Goal: Transaction & Acquisition: Book appointment/travel/reservation

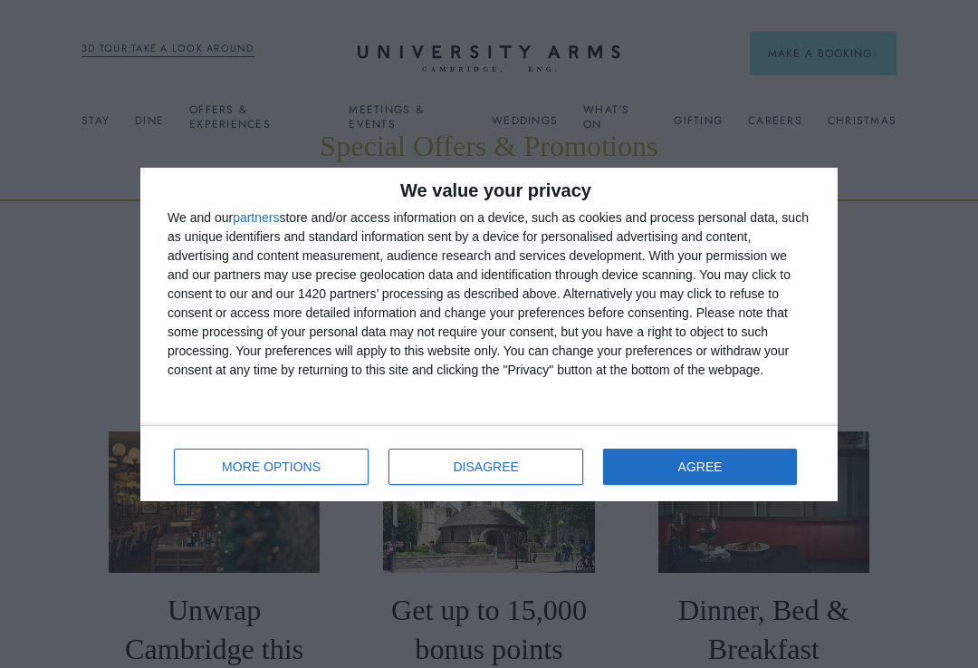
click at [624, 464] on button "AGREE" at bounding box center [700, 466] width 194 height 36
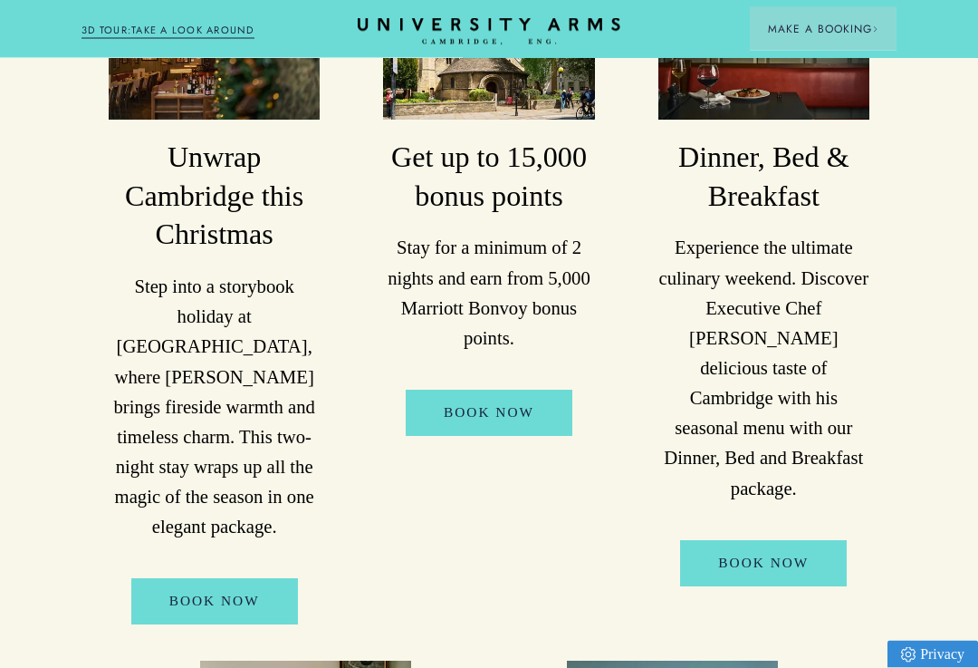
scroll to position [453, 0]
click at [707, 540] on link "Book Now" at bounding box center [763, 563] width 167 height 46
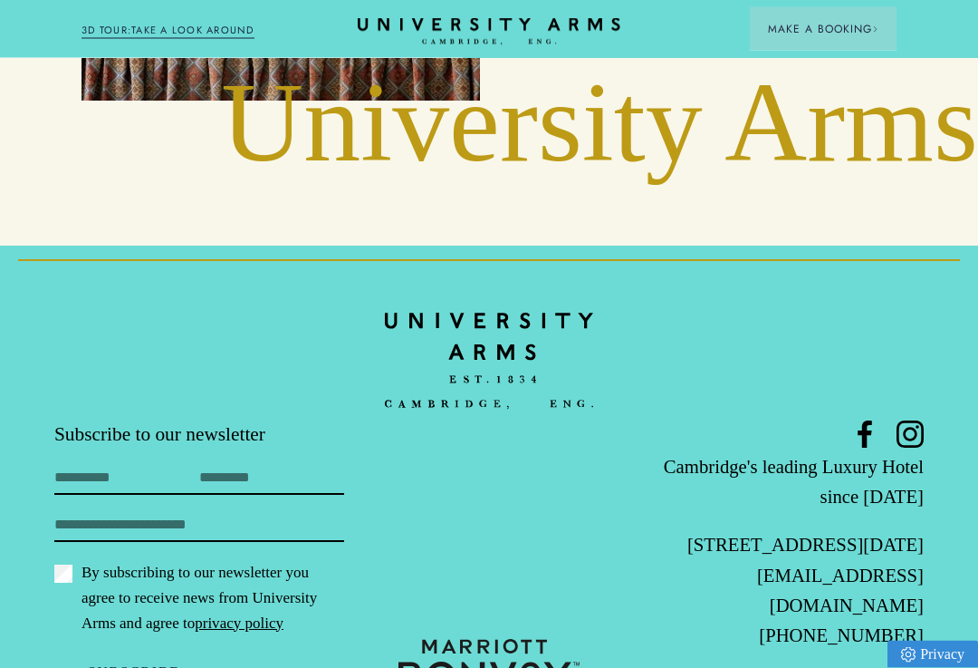
scroll to position [3255, 0]
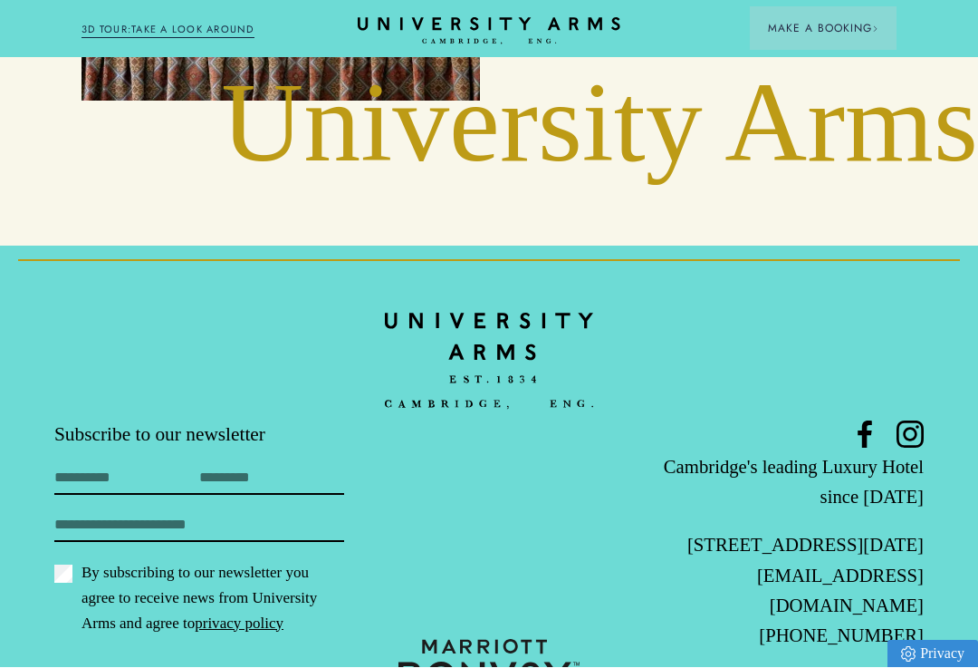
click at [130, 654] on button "Subscribe" at bounding box center [133, 672] width 159 height 37
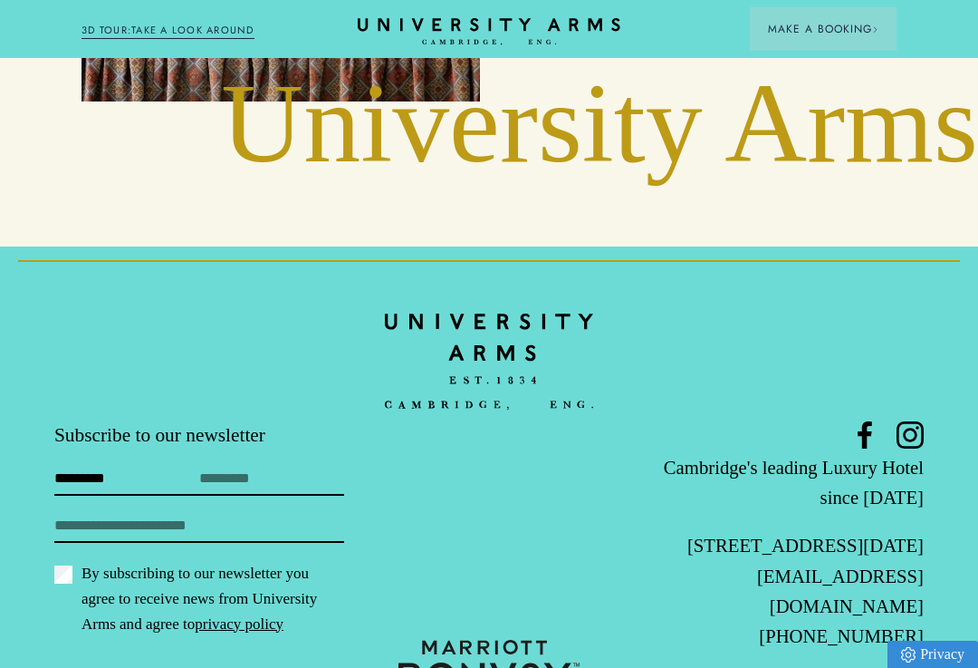
type input "*********"
click at [231, 467] on input "Last Name" at bounding box center [271, 481] width 145 height 28
type input "*****"
click at [87, 514] on input "Email" at bounding box center [199, 528] width 290 height 28
type input "**********"
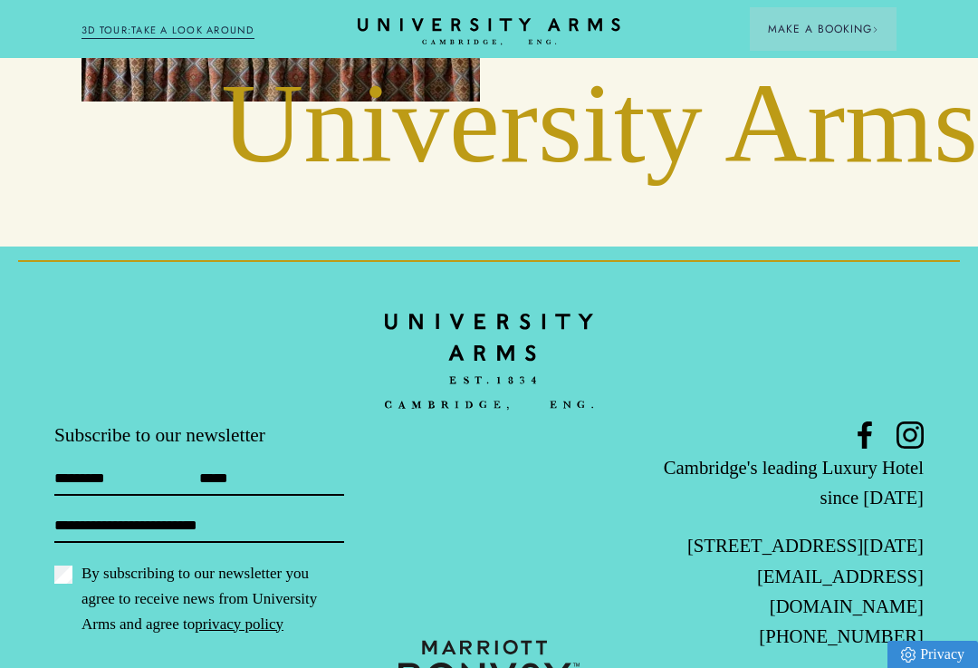
click at [124, 654] on button "Subscribe" at bounding box center [133, 672] width 159 height 37
click at [116, 654] on button "Subscribe" at bounding box center [133, 672] width 159 height 37
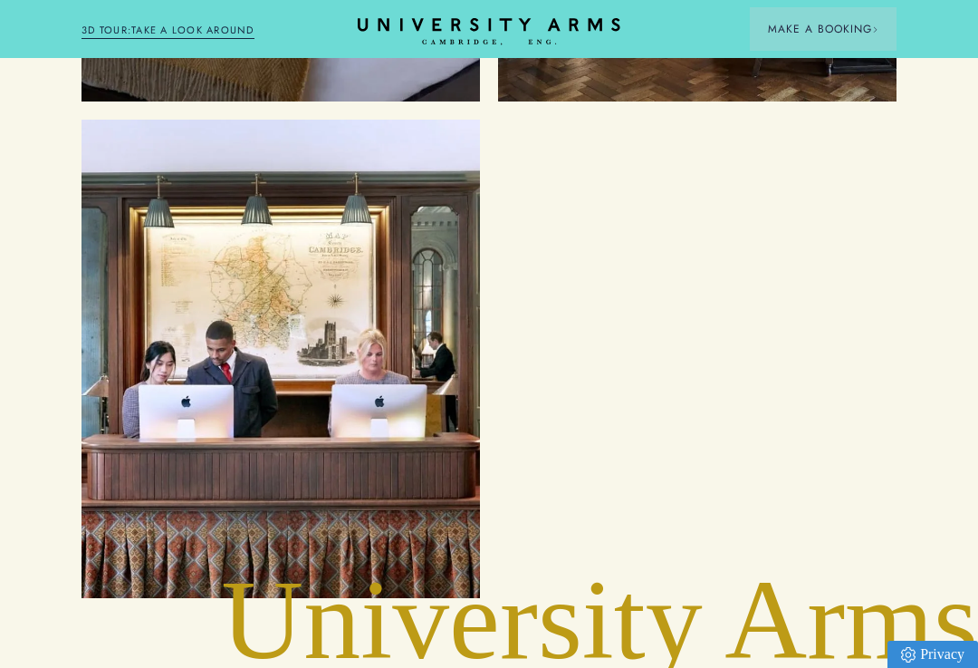
scroll to position [2758, 0]
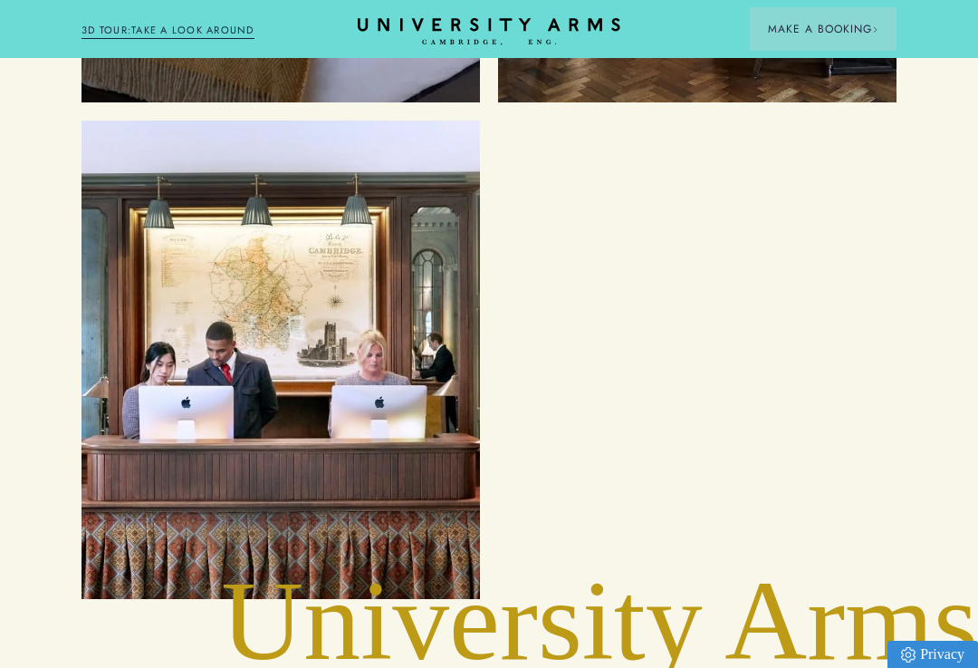
click at [788, 36] on span "Make a Booking" at bounding box center [823, 29] width 111 height 16
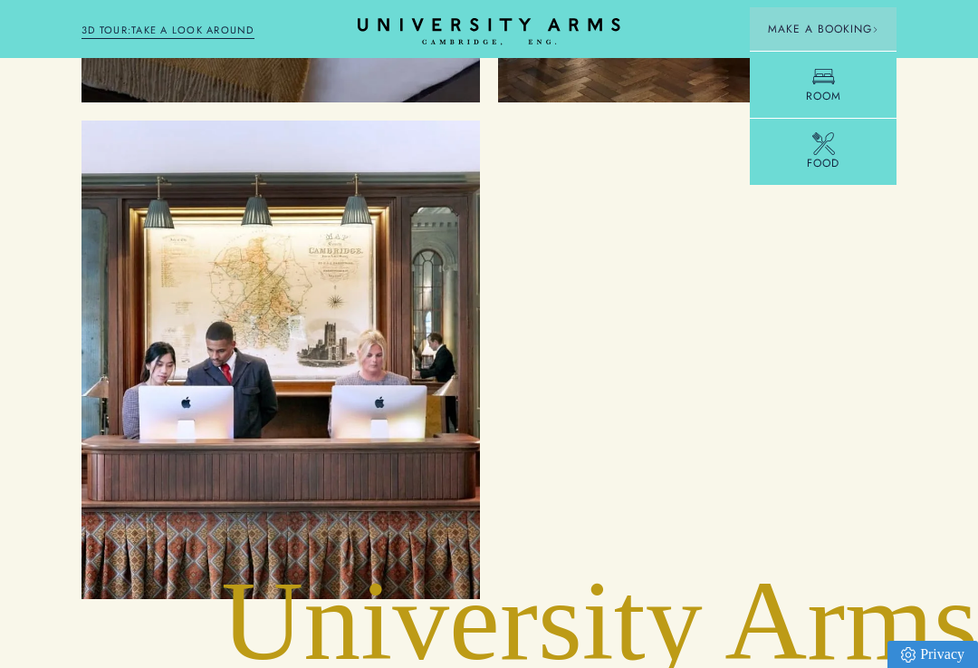
click at [792, 91] on link "Room" at bounding box center [823, 84] width 147 height 67
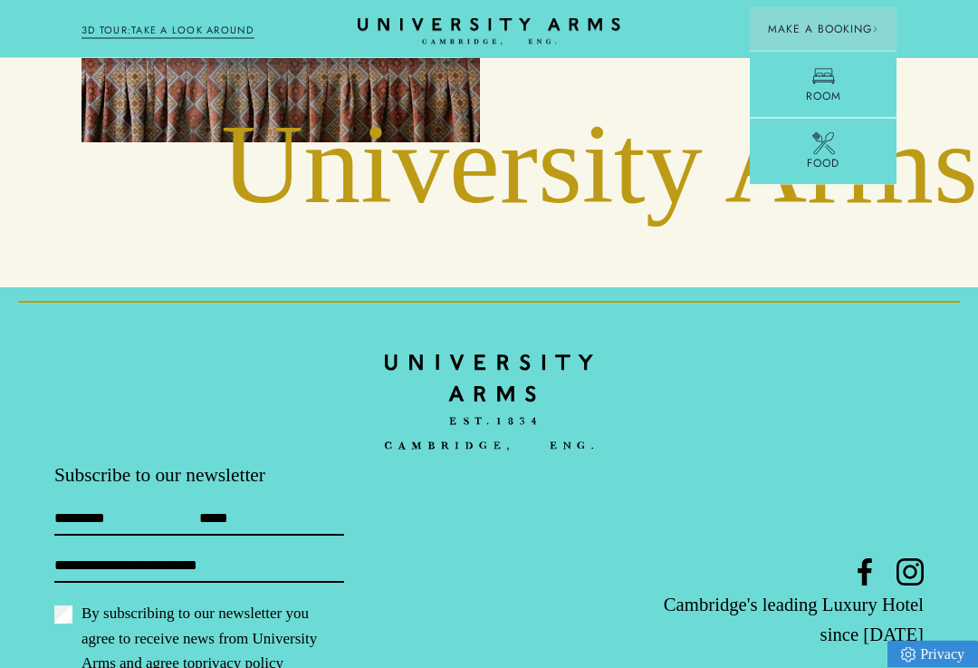
scroll to position [3215, 0]
click at [792, 99] on link "Room" at bounding box center [823, 84] width 147 height 67
